Goal: Information Seeking & Learning: Learn about a topic

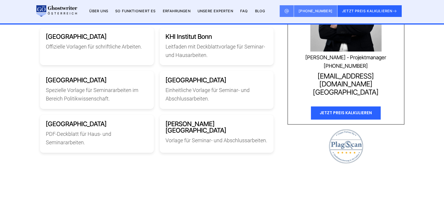
scroll to position [876, 0]
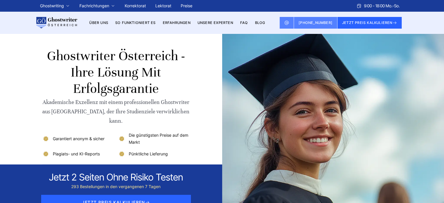
click at [197, 116] on div at bounding box center [292, 125] width 219 height 183
click at [258, 22] on link "BLOG" at bounding box center [260, 22] width 10 height 4
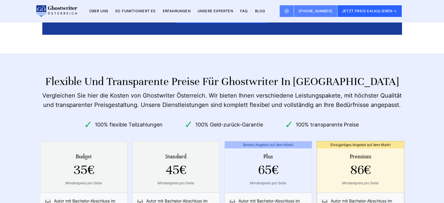
scroll to position [2064, 0]
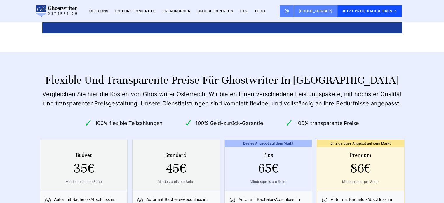
click at [376, 11] on button "JETZT PREIS KALKULIEREN" at bounding box center [370, 11] width 65 height 12
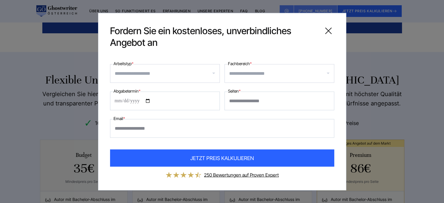
drag, startPoint x: 212, startPoint y: 50, endPoint x: 329, endPoint y: 29, distance: 119.5
click at [329, 29] on icon at bounding box center [329, 31] width 12 height 12
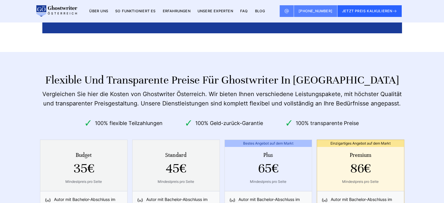
click at [260, 11] on link "BLOG" at bounding box center [260, 11] width 10 height 4
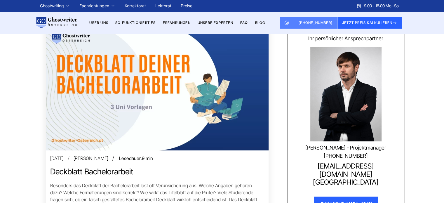
scroll to position [175, 0]
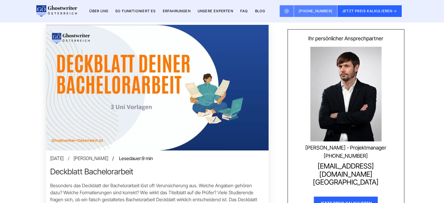
click at [123, 172] on link "Deckblatt Bachelorarbeit" at bounding box center [157, 171] width 214 height 9
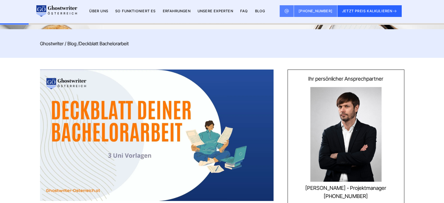
scroll to position [29, 0]
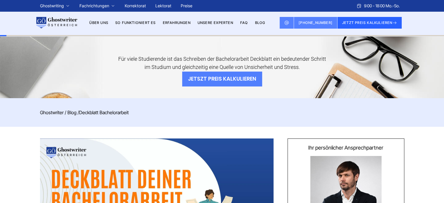
click at [220, 81] on button "JETSZT PREIS KALKULIEREN" at bounding box center [222, 79] width 80 height 15
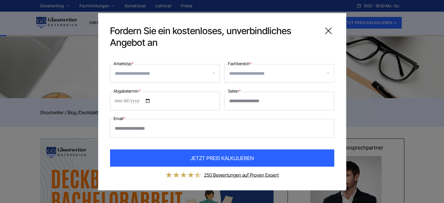
drag, startPoint x: 331, startPoint y: 30, endPoint x: 325, endPoint y: 31, distance: 5.3
click at [330, 30] on icon at bounding box center [329, 31] width 12 height 12
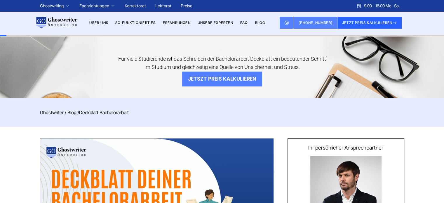
click at [248, 77] on button "JETSZT PREIS KALKULIEREN" at bounding box center [222, 79] width 80 height 15
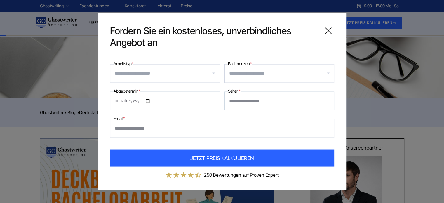
click at [329, 31] on icon at bounding box center [329, 31] width 6 height 6
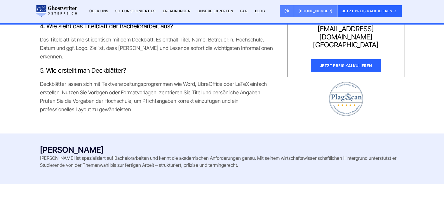
scroll to position [2260, 0]
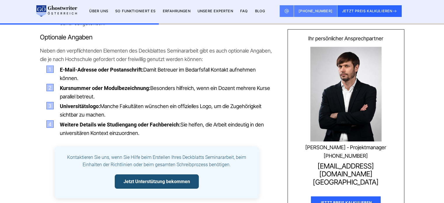
scroll to position [584, 0]
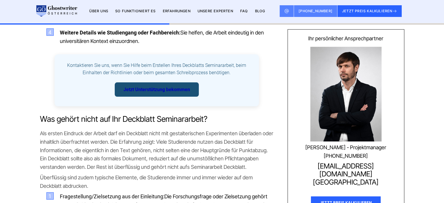
click at [182, 97] on link "Jetzt Unterstützung bekommen" at bounding box center [157, 89] width 84 height 15
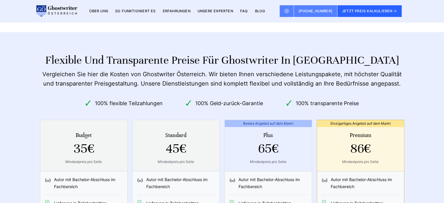
scroll to position [2086, 0]
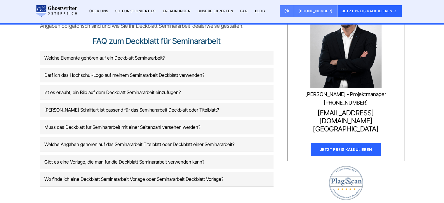
scroll to position [1606, 0]
click at [140, 65] on button "Welche Elemente gehören auf ein Deckblatt Seminararbeit?" at bounding box center [157, 58] width 234 height 14
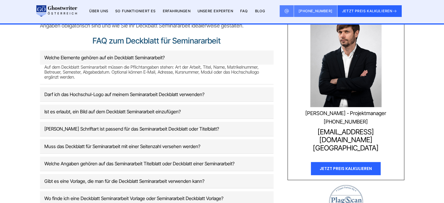
click at [140, 65] on button "Welche Elemente gehören auf ein Deckblatt Seminararbeit?" at bounding box center [157, 58] width 234 height 14
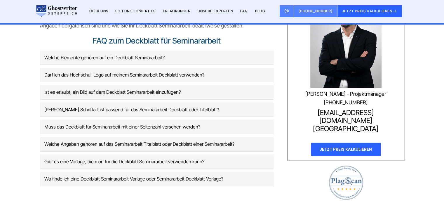
click at [138, 82] on button "Darf ich das Hochschul-Logo auf meinem Seminararbeit Deckblatt verwenden?" at bounding box center [157, 75] width 234 height 14
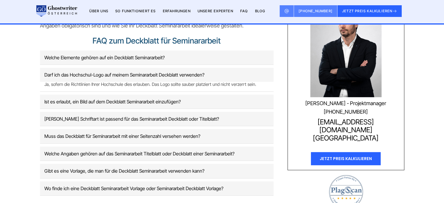
click at [138, 82] on button "Darf ich das Hochschul-Logo auf meinem Seminararbeit Deckblatt verwenden?" at bounding box center [157, 75] width 234 height 14
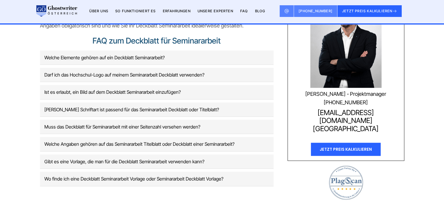
click at [133, 99] on button "Ist es erlaubt, ein Bild auf dem Deckblatt Seminararbeit einzufügen?" at bounding box center [157, 92] width 234 height 14
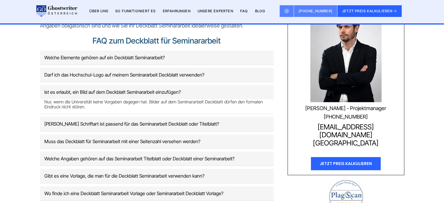
click at [133, 99] on button "Ist es erlaubt, ein Bild auf dem Deckblatt Seminararbeit einzufügen?" at bounding box center [157, 92] width 234 height 14
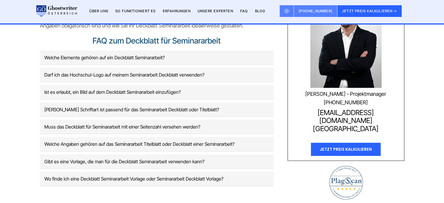
click at [137, 117] on button "[PERSON_NAME] Schriftart ist passend für das Seminararbeit Deckblatt oder Titel…" at bounding box center [157, 109] width 234 height 14
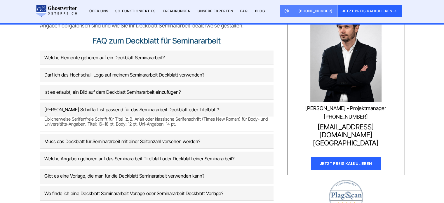
click at [137, 117] on button "[PERSON_NAME] Schriftart ist passend für das Seminararbeit Deckblatt oder Titel…" at bounding box center [157, 109] width 234 height 14
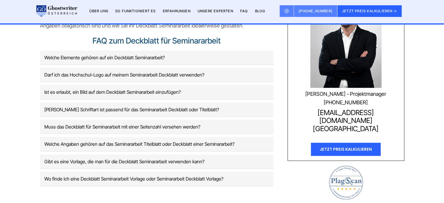
click at [140, 134] on button "Muss das Deckblatt für Seminararbeit mit einer Seitenzahl versehen werden?" at bounding box center [157, 127] width 234 height 14
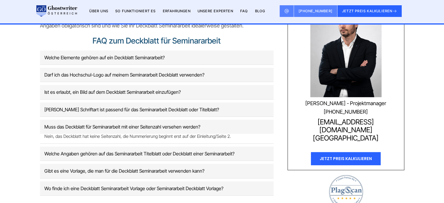
click at [140, 134] on button "Muss das Deckblatt für Seminararbeit mit einer Seitenzahl versehen werden?" at bounding box center [157, 127] width 234 height 14
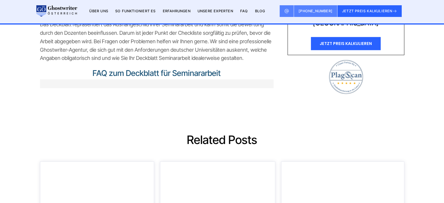
scroll to position [1577, 0]
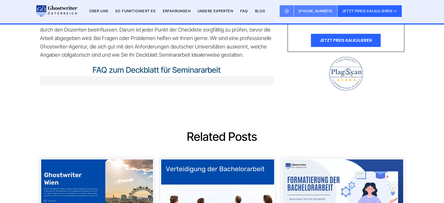
click at [217, 85] on button at bounding box center [157, 80] width 234 height 9
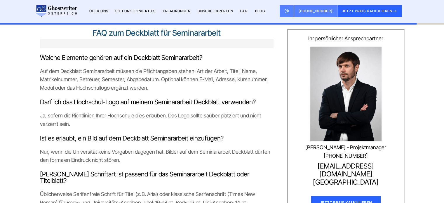
scroll to position [1606, 0]
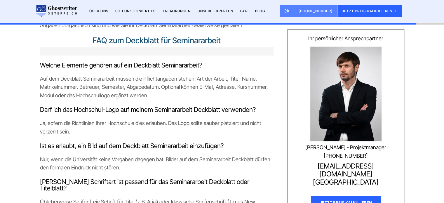
click at [182, 69] on span "Welche Elemente gehören auf ein Deckblatt Seminararbeit?" at bounding box center [121, 65] width 162 height 8
click at [167, 55] on button at bounding box center [157, 51] width 234 height 9
click at [175, 55] on h2 "FAQ zum Deckblatt für Seminararbeit" at bounding box center [157, 45] width 234 height 19
click at [175, 55] on button at bounding box center [157, 51] width 234 height 9
click at [160, 69] on span "Welche Elemente gehören auf ein Deckblatt Seminararbeit?" at bounding box center [121, 65] width 162 height 8
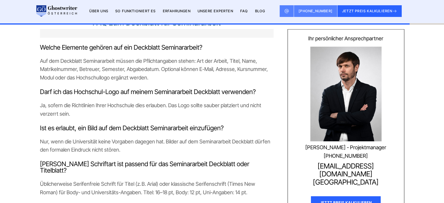
scroll to position [1577, 0]
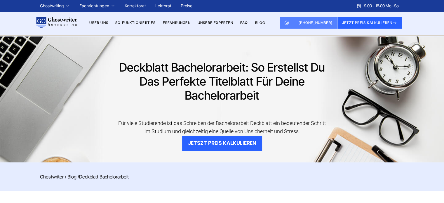
click at [69, 176] on link "Blog" at bounding box center [71, 177] width 9 height 6
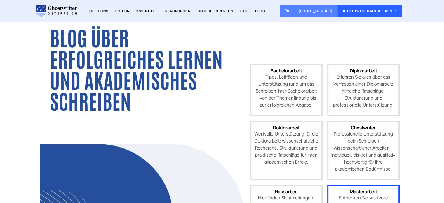
scroll to position [117, 0]
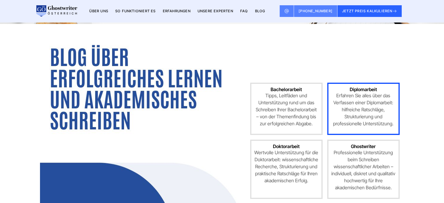
click at [360, 120] on p "Erfahren Sie alles über das Verfassen einer Diplomarbeit: hilfreiche Ratschläge…" at bounding box center [363, 109] width 64 height 35
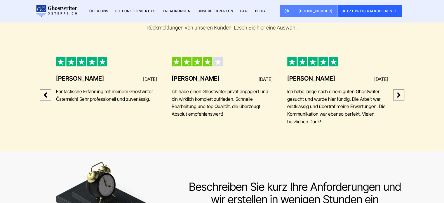
scroll to position [496, 0]
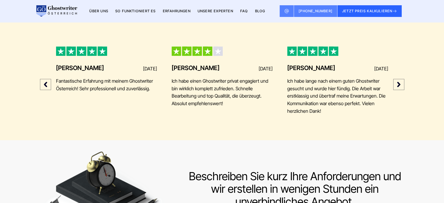
click at [262, 11] on link "BLOG" at bounding box center [260, 11] width 10 height 4
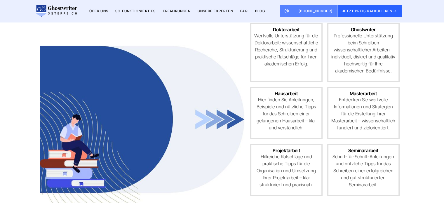
scroll to position [263, 0]
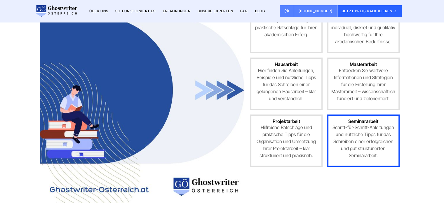
click at [355, 136] on p "Schritt-für-Schritt-Anleitungen und nützliche Tipps für das Schreiben einer erf…" at bounding box center [363, 141] width 64 height 35
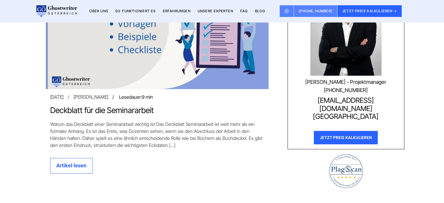
scroll to position [263, 0]
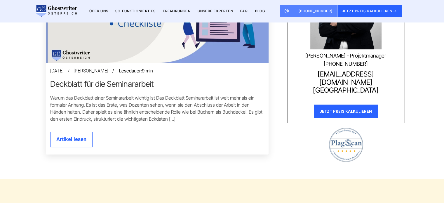
click at [99, 83] on link "Deckblatt für die Seminararbeit" at bounding box center [157, 83] width 214 height 9
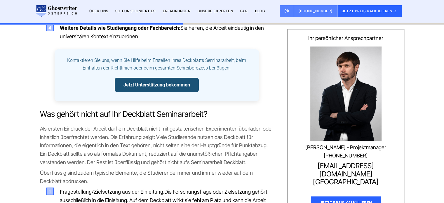
scroll to position [759, 0]
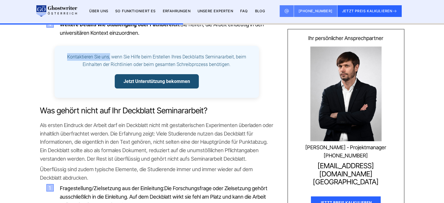
drag, startPoint x: 67, startPoint y: 72, endPoint x: 110, endPoint y: 72, distance: 42.9
click at [110, 68] on p "Kontaktieren Sie uns, wenn Sie Hilfe beim Erstellen Ihres Deckblatts Seminararb…" at bounding box center [157, 60] width 190 height 15
copy p "Kontaktieren Sie uns,"
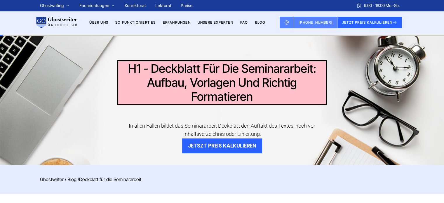
scroll to position [0, 0]
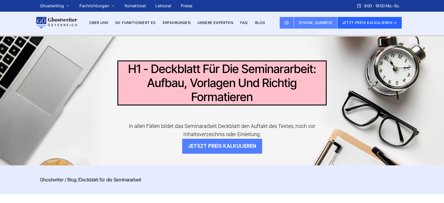
click at [211, 149] on button "JETSZT PREIS KALKULIEREN" at bounding box center [222, 146] width 80 height 15
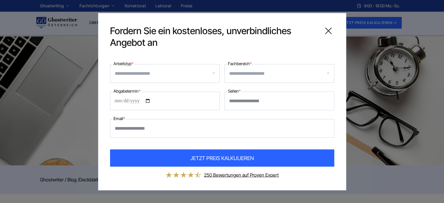
click at [331, 29] on icon at bounding box center [329, 31] width 12 height 12
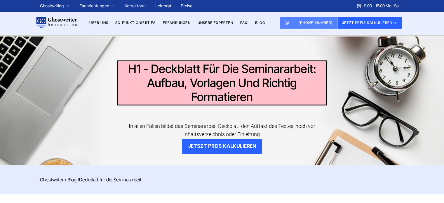
click at [105, 108] on div "Deckblatt für die Seminararbeit: Aufbau, Vorlagen und richtig formatieren In al…" at bounding box center [222, 103] width 374 height 101
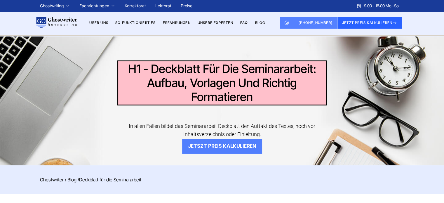
click at [216, 145] on button "JETSZT PREIS KALKULIEREN" at bounding box center [222, 146] width 80 height 15
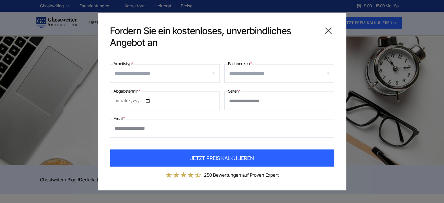
click at [61, 110] on div "**********" at bounding box center [222, 101] width 444 height 203
click at [329, 29] on icon at bounding box center [329, 31] width 12 height 12
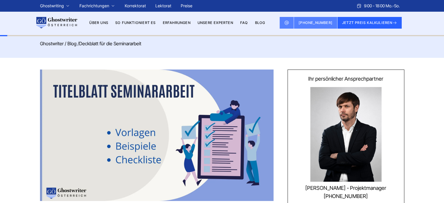
scroll to position [29, 0]
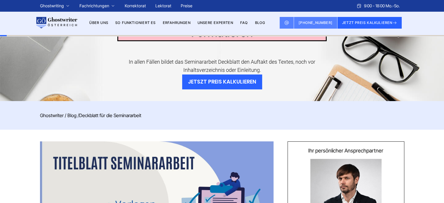
click at [74, 115] on link "Blog" at bounding box center [71, 115] width 9 height 6
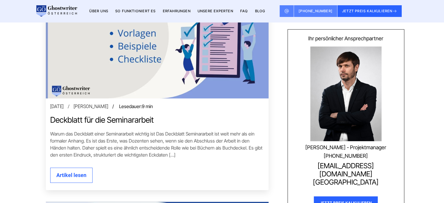
scroll to position [584, 0]
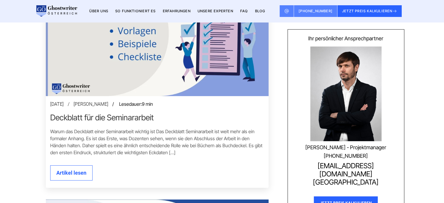
click at [141, 118] on link "Deckblatt für die Seminararbeit" at bounding box center [157, 117] width 214 height 9
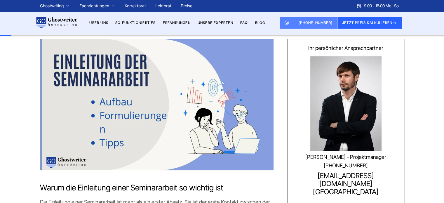
scroll to position [117, 0]
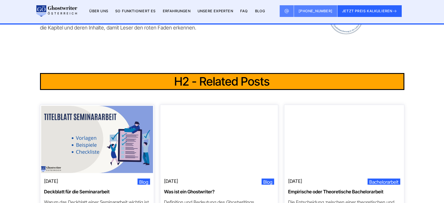
scroll to position [2716, 0]
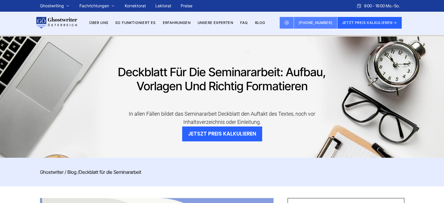
click at [72, 173] on link "Blog" at bounding box center [71, 172] width 9 height 6
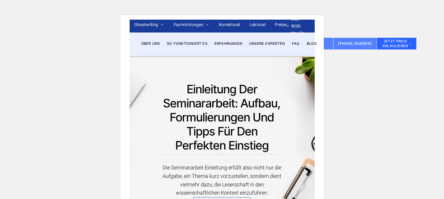
click at [177, 86] on h1 "Einleitung der Seminararbeit: Aufbau, Formulierungen und Tipps für den perfekte…" at bounding box center [222, 118] width 123 height 72
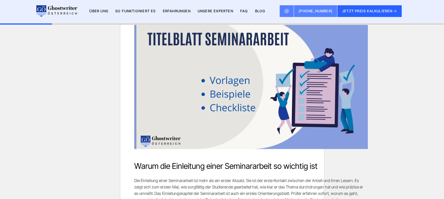
scroll to position [292, 0]
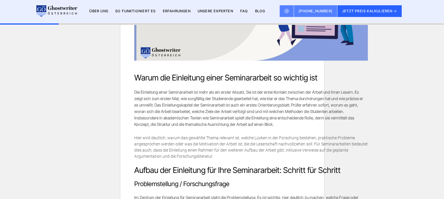
click at [215, 115] on span "Die Einleitung einer Seminararbeit ist mehr als ein erster Absatz. Sie ist der …" at bounding box center [248, 107] width 229 height 37
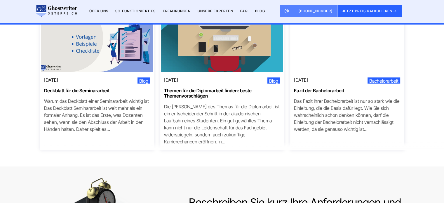
scroll to position [2686, 0]
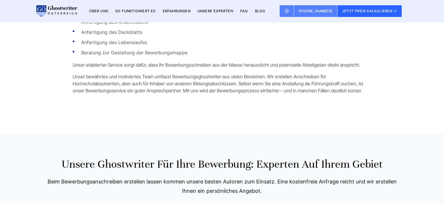
scroll to position [1694, 0]
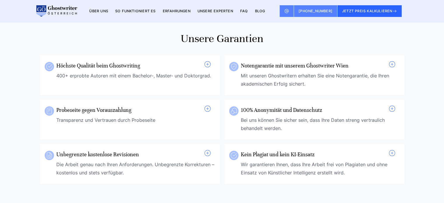
scroll to position [204, 0]
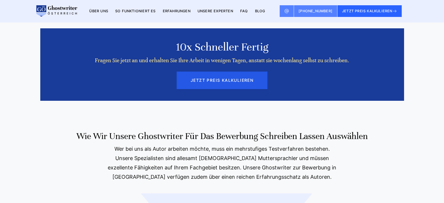
scroll to position [1956, 0]
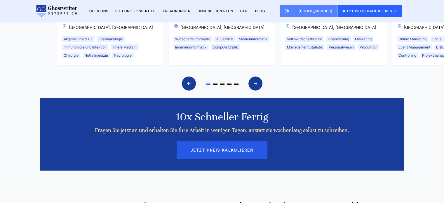
click at [228, 141] on button "JETZT PREIS KALKULIEREN" at bounding box center [222, 150] width 91 height 18
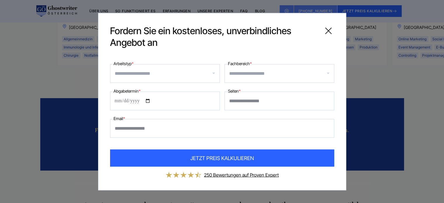
click at [327, 30] on icon at bounding box center [329, 31] width 6 height 6
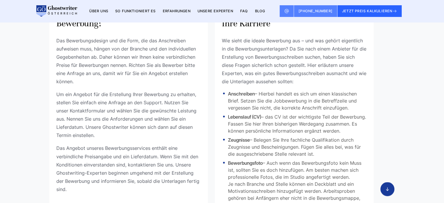
scroll to position [1879, 0]
